Goal: Information Seeking & Learning: Learn about a topic

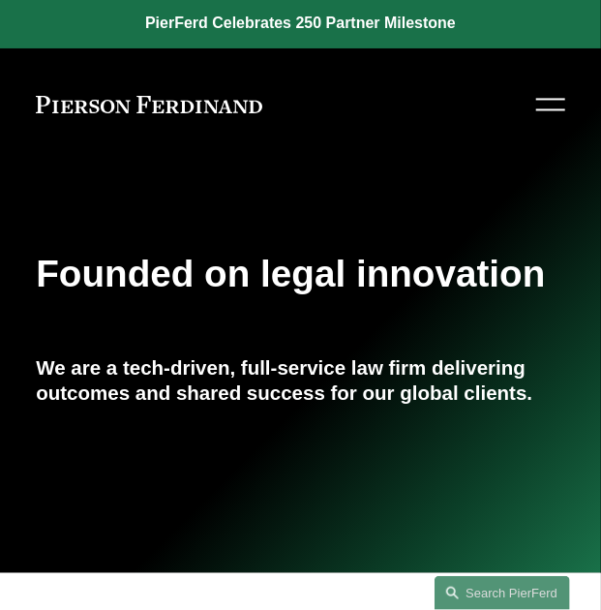
click at [540, 106] on div at bounding box center [551, 105] width 29 height 34
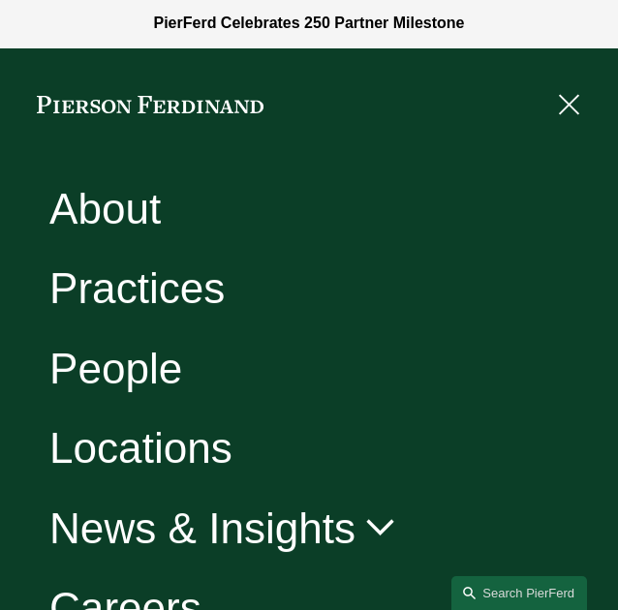
click at [182, 288] on link "Practices" at bounding box center [136, 288] width 175 height 43
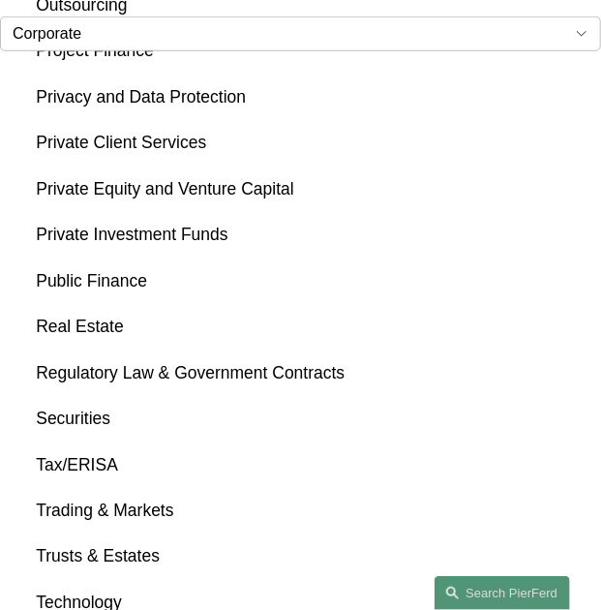
scroll to position [2369, 0]
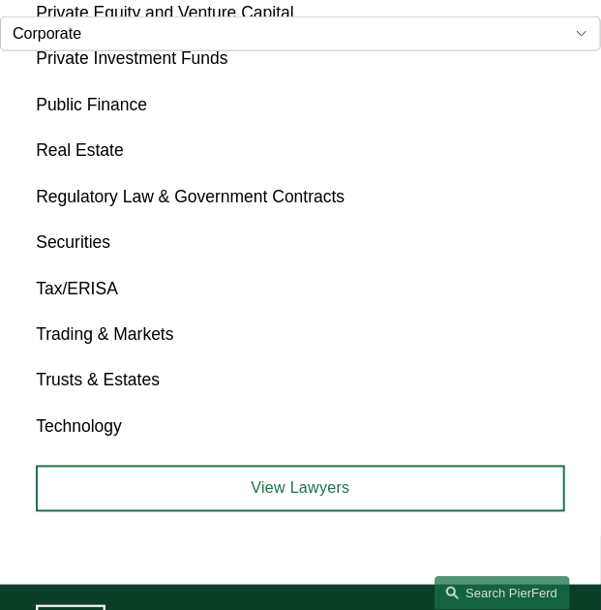
click at [112, 288] on link "Tax/ERISA" at bounding box center [77, 288] width 82 height 19
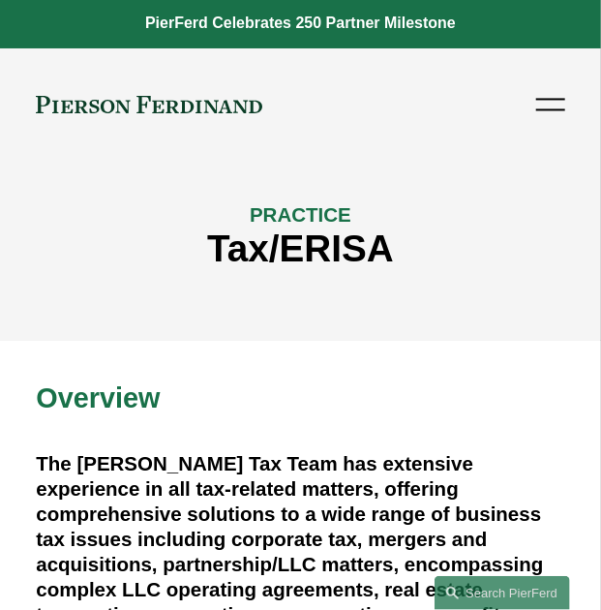
click at [554, 106] on div at bounding box center [551, 105] width 29 height 34
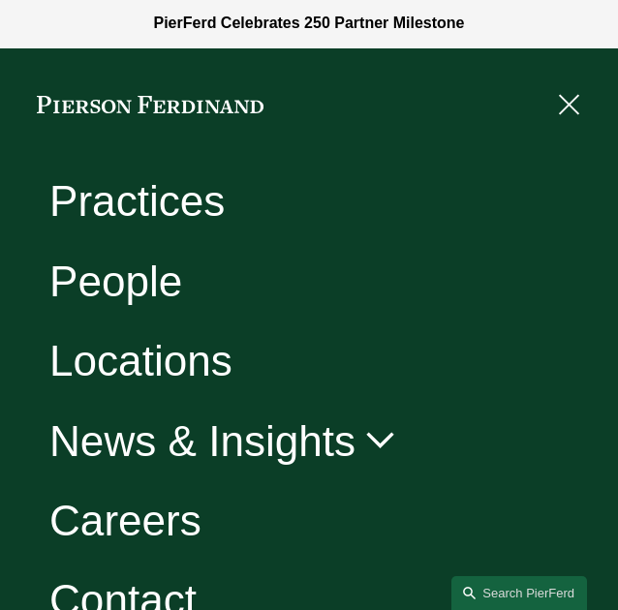
scroll to position [117, 0]
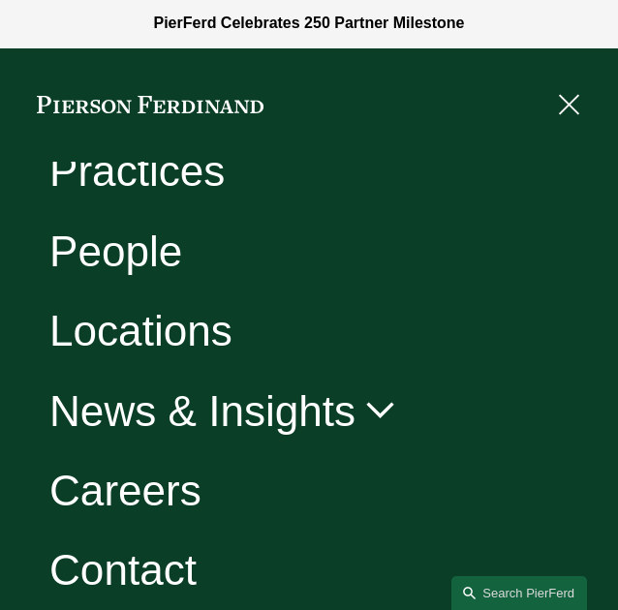
click at [131, 507] on link "Careers" at bounding box center [125, 490] width 152 height 43
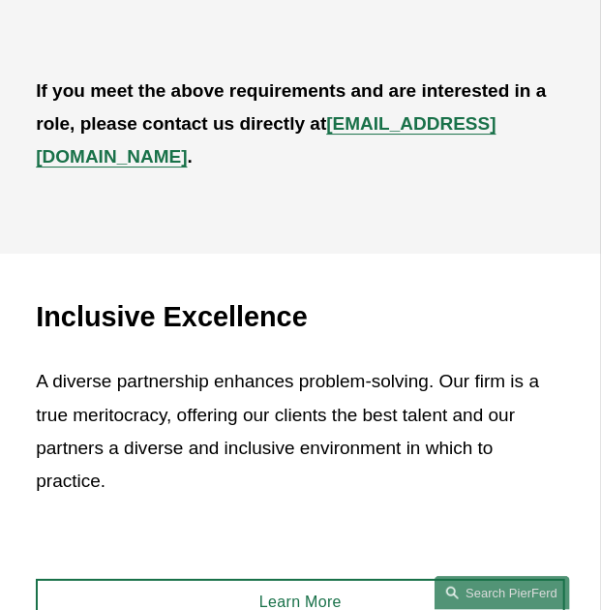
scroll to position [968, 0]
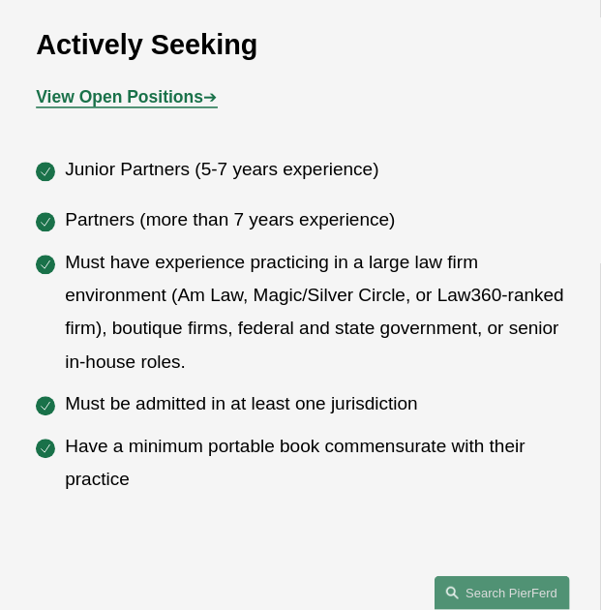
click at [395, 174] on p "Junior Partners (5-7 years experience)" at bounding box center [315, 169] width 501 height 33
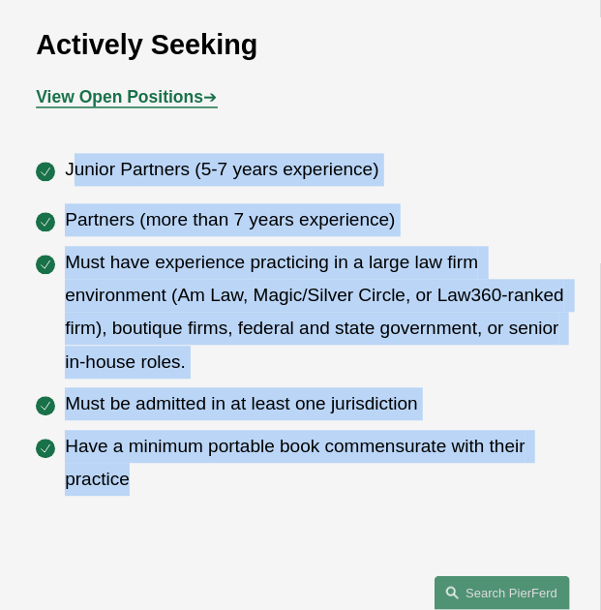
drag, startPoint x: 72, startPoint y: 171, endPoint x: 514, endPoint y: 476, distance: 537.0
click at [514, 476] on div "Junior Partners (5-7 years experience) Partners (more than 7 years experience) …" at bounding box center [301, 324] width 530 height 343
copy div "unior Partners (5-7 years experience) Partners (more than 7 years experience) M…"
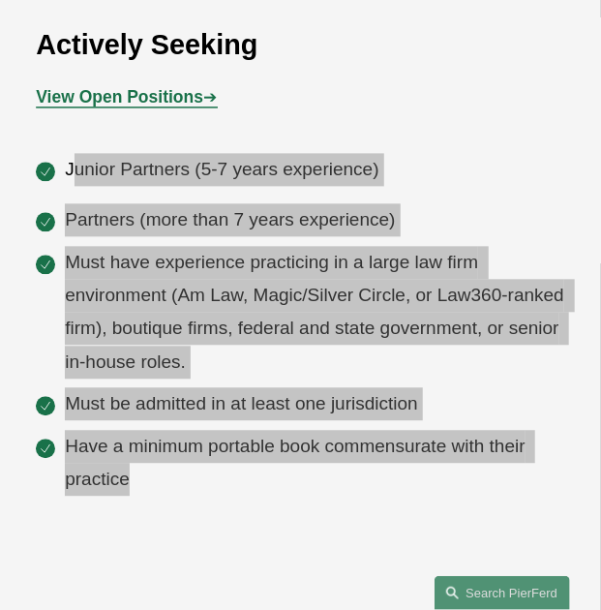
scroll to position [678, 0]
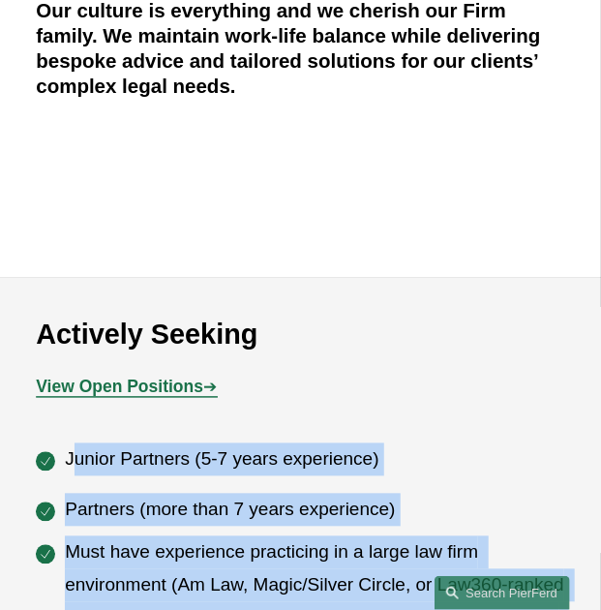
click at [161, 386] on strong "View Open Positions" at bounding box center [120, 387] width 168 height 19
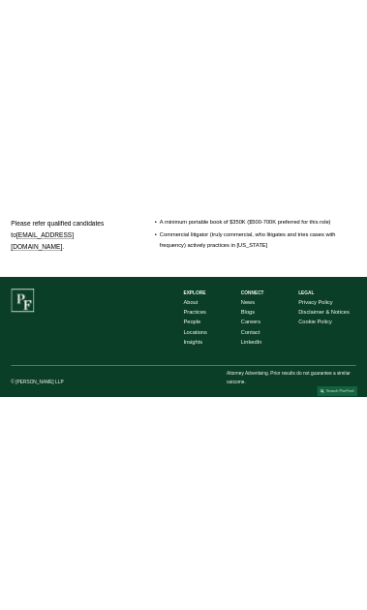
scroll to position [3512, 0]
